Goal: Check status: Check status

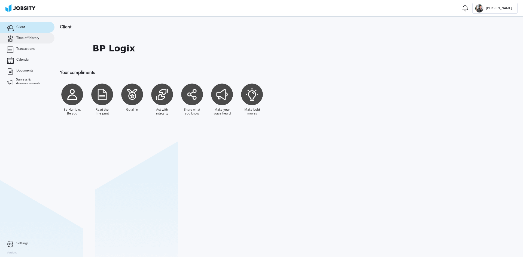
click at [33, 38] on span "Time off history" at bounding box center [27, 38] width 23 height 4
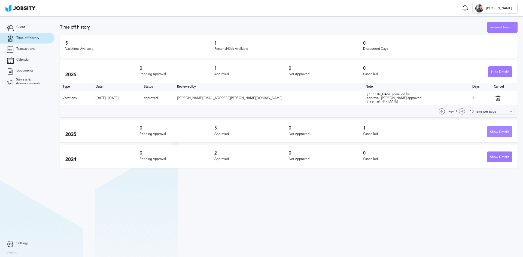
click at [496, 131] on div "Show Details" at bounding box center [499, 132] width 24 height 11
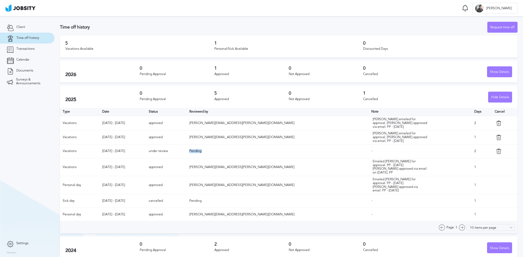
drag, startPoint x: 235, startPoint y: 150, endPoint x: 262, endPoint y: 150, distance: 27.2
click at [262, 150] on td "Pending" at bounding box center [277, 152] width 182 height 14
click at [487, 71] on div "Show Details" at bounding box center [499, 72] width 24 height 11
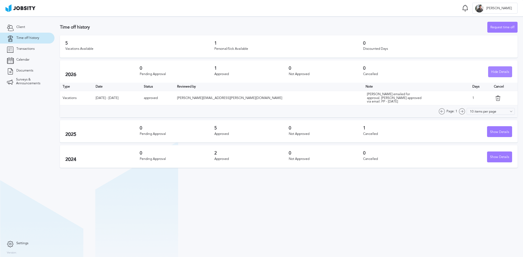
click at [502, 71] on div "Hide Details" at bounding box center [499, 72] width 23 height 11
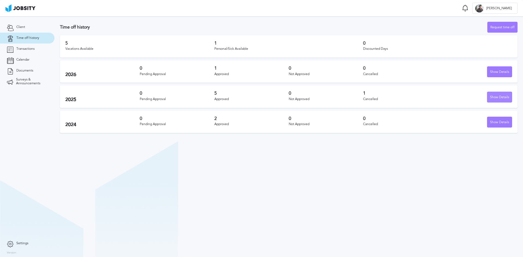
click at [506, 98] on div "Show Details" at bounding box center [499, 97] width 24 height 11
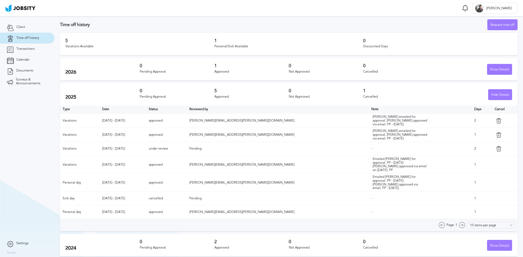
scroll to position [3, 0]
click at [494, 93] on div "Hide Details" at bounding box center [499, 94] width 23 height 11
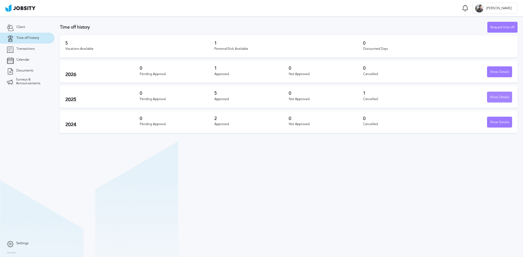
scroll to position [0, 0]
click at [20, 50] on span "Transactions" at bounding box center [25, 49] width 18 height 4
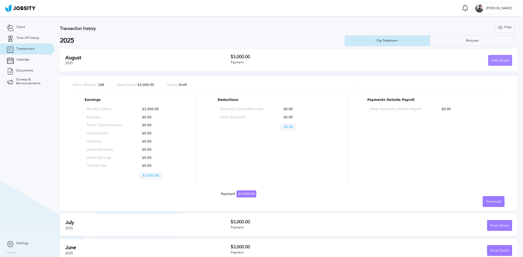
click at [491, 59] on div "Hide Details" at bounding box center [499, 60] width 23 height 11
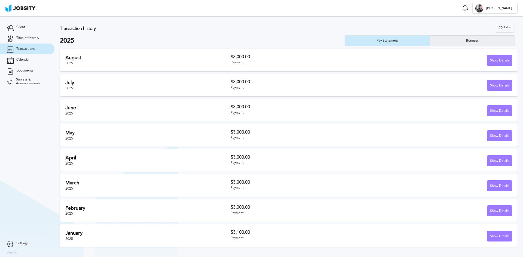
click at [476, 41] on div "Bonuses" at bounding box center [472, 41] width 18 height 4
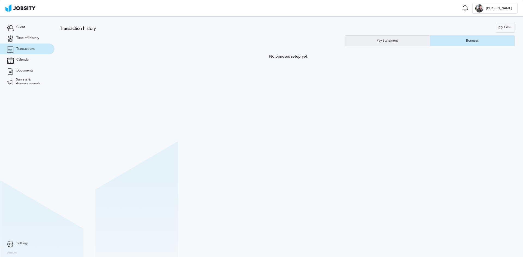
click at [407, 39] on div "Pay Statement" at bounding box center [387, 40] width 85 height 11
